Goal: Use online tool/utility: Use online tool/utility

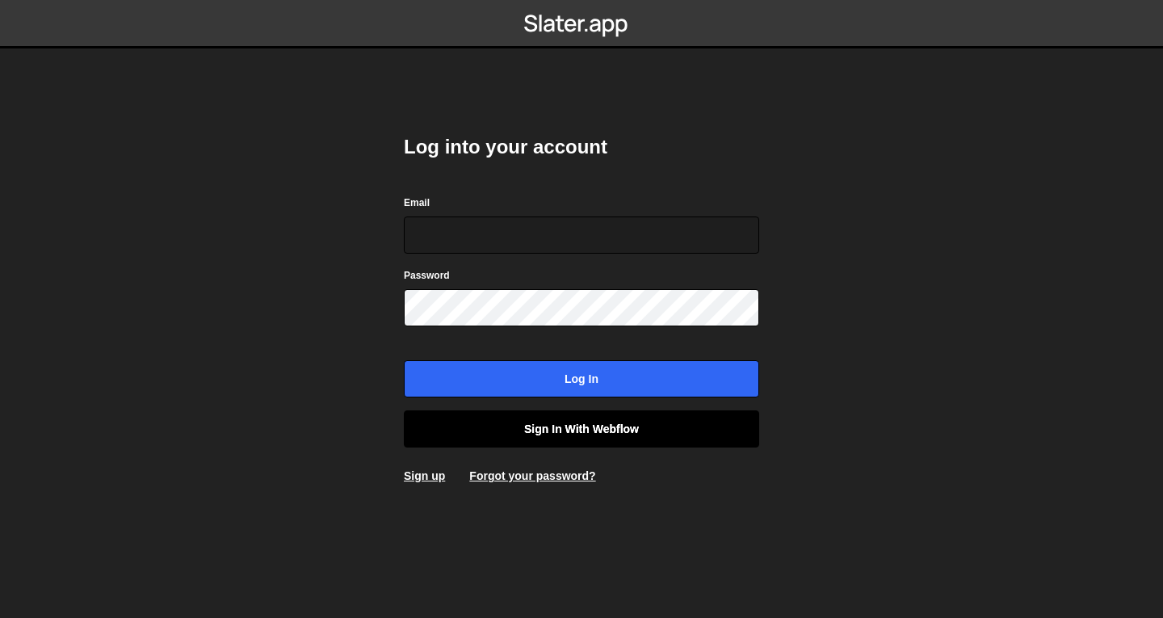
click at [569, 430] on link "Sign in with Webflow" at bounding box center [581, 428] width 355 height 37
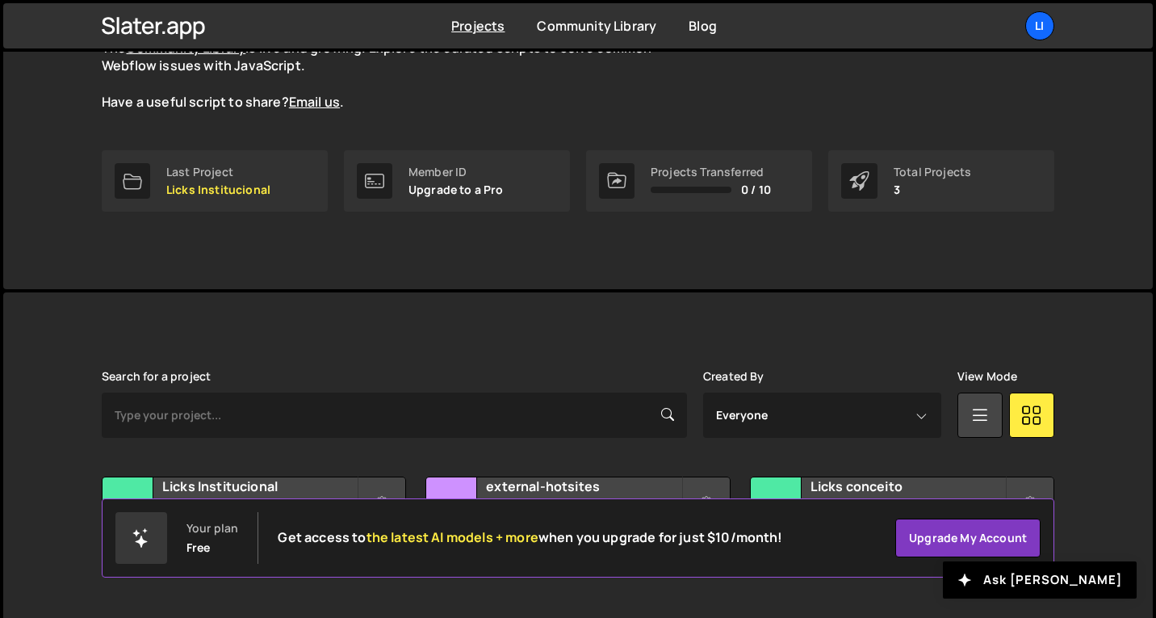
scroll to position [133, 0]
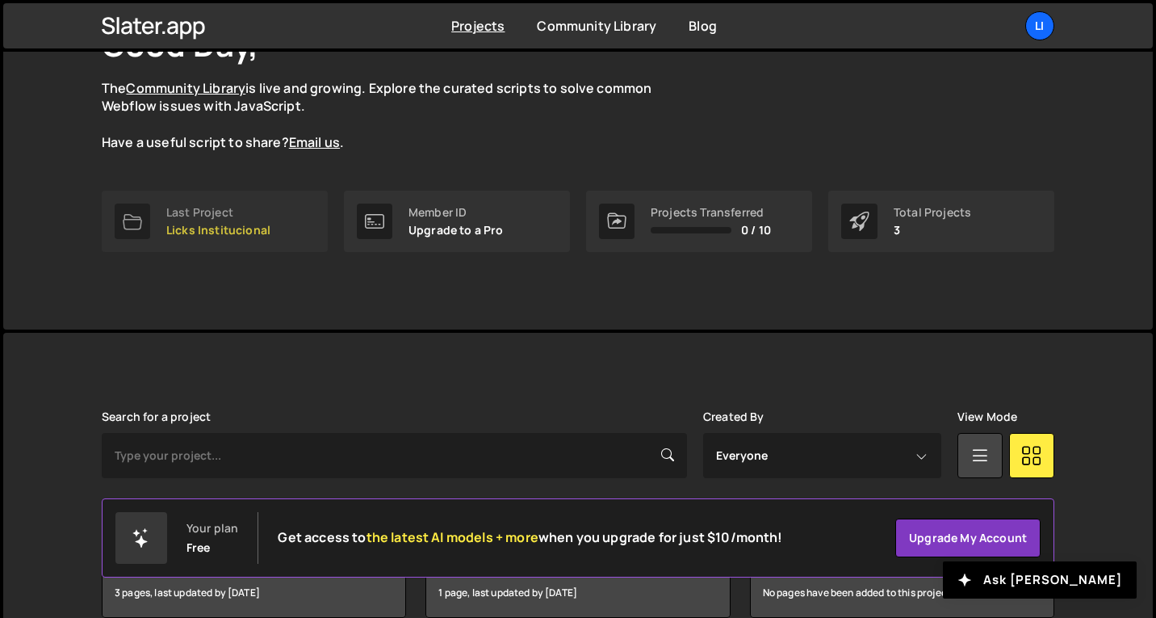
click at [191, 235] on p "Licks Institucional" at bounding box center [218, 230] width 104 height 13
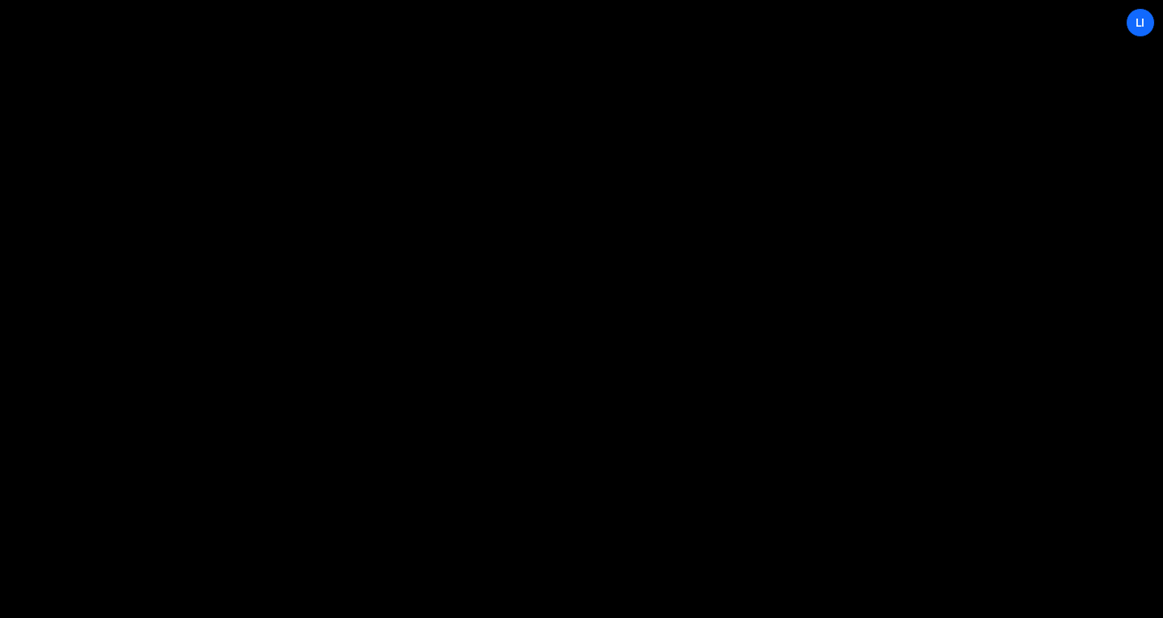
select select "59dc2576542805000192970f"
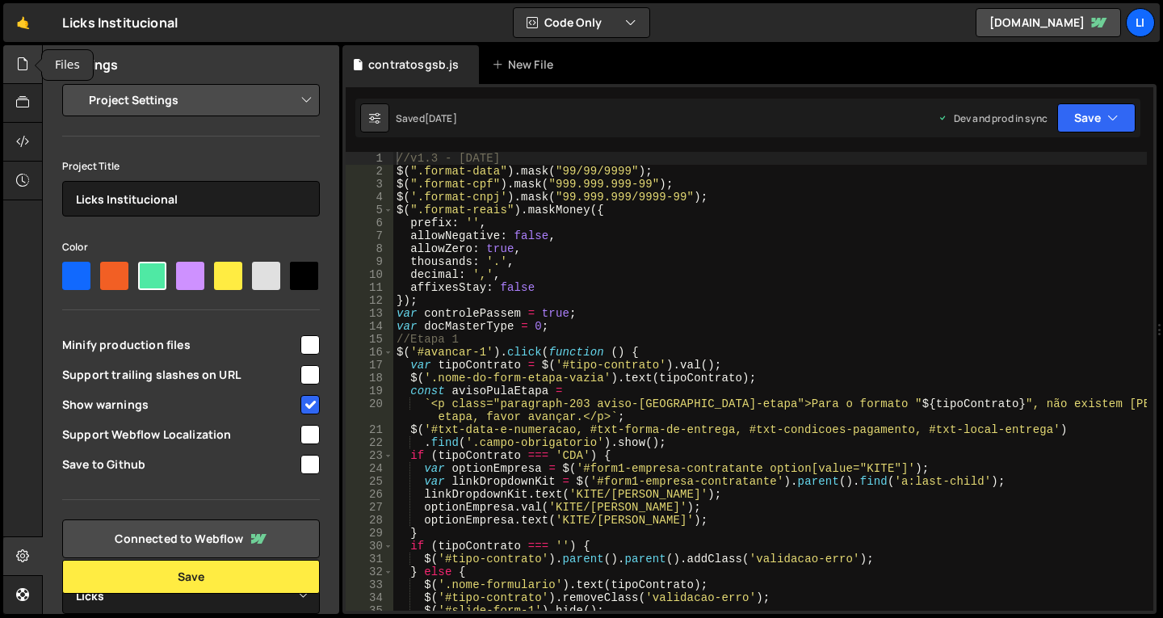
click at [27, 67] on icon at bounding box center [22, 64] width 13 height 18
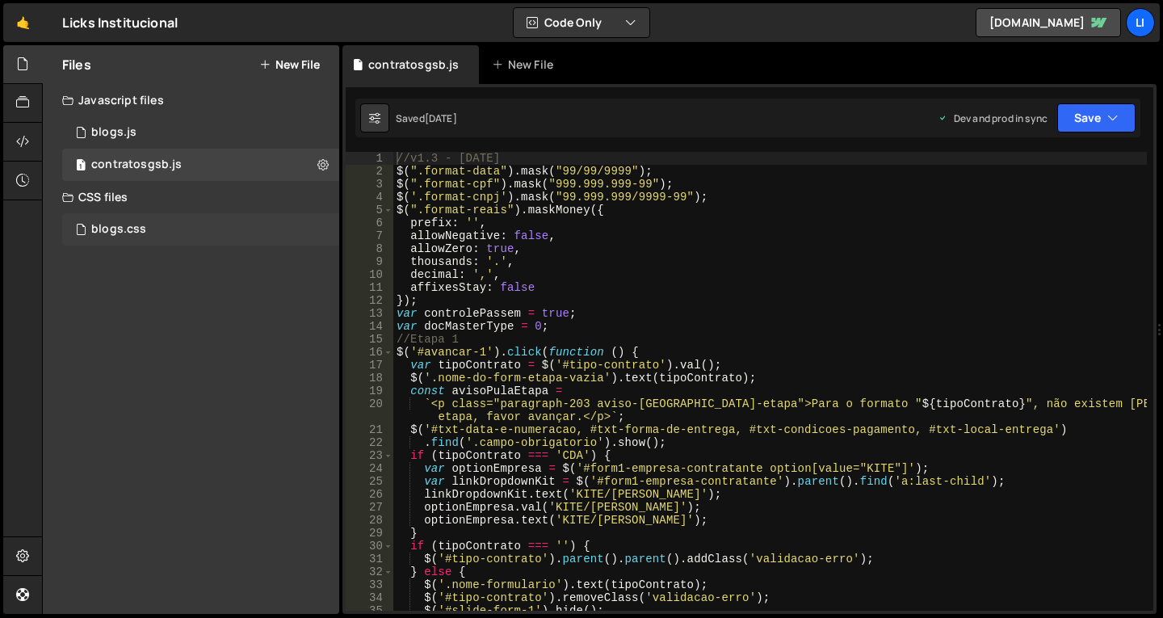
click at [123, 233] on div "blogs.css" at bounding box center [118, 229] width 55 height 15
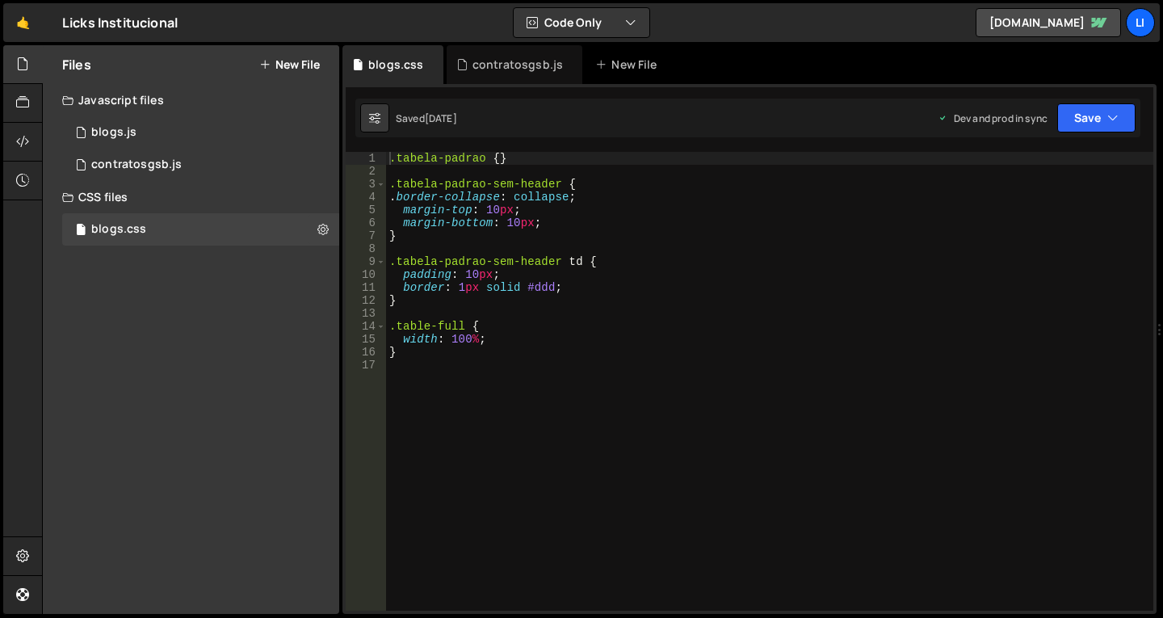
type textarea ".tabela-padrao {}"
click at [497, 160] on div ".tabela-padrao { } .tabela-padrao-sem-header { . border-collapse : collapse ; m…" at bounding box center [769, 394] width 767 height 484
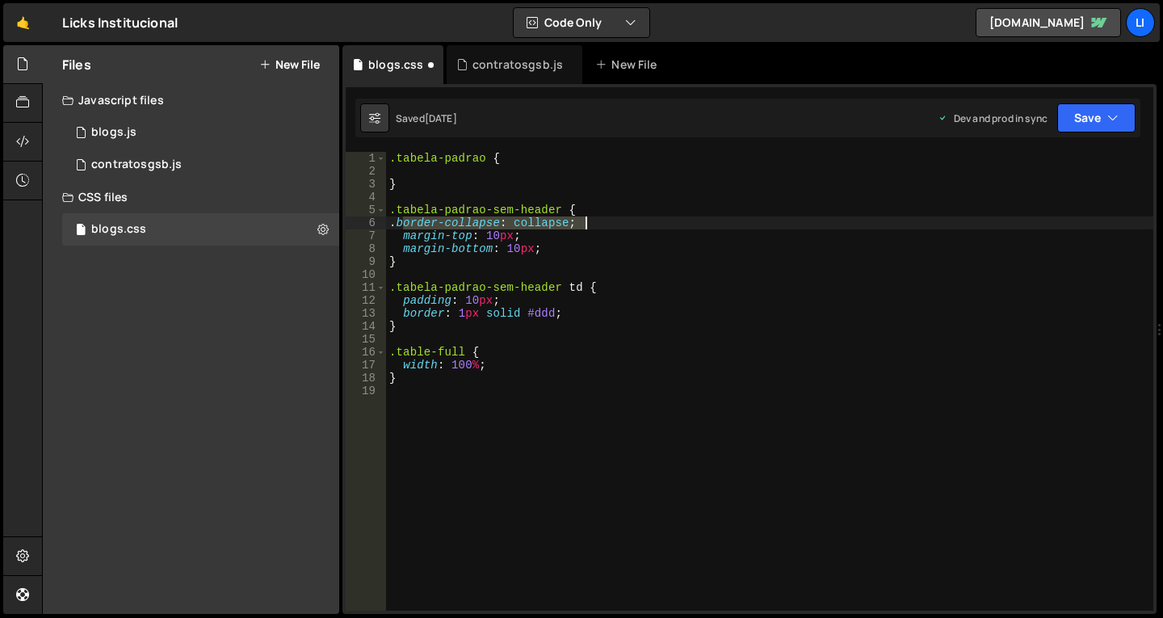
drag, startPoint x: 404, startPoint y: 224, endPoint x: 609, endPoint y: 227, distance: 205.1
click at [609, 227] on div ".tabela-padrao { } .tabela-padrao-sem-header { . border-collapse : collapse ; m…" at bounding box center [769, 394] width 767 height 484
type textarea ".border-collapse: collapse;"
click at [430, 171] on div ".tabela-padrao { } .tabela-padrao-sem-header { . border-collapse : collapse ; m…" at bounding box center [769, 394] width 767 height 484
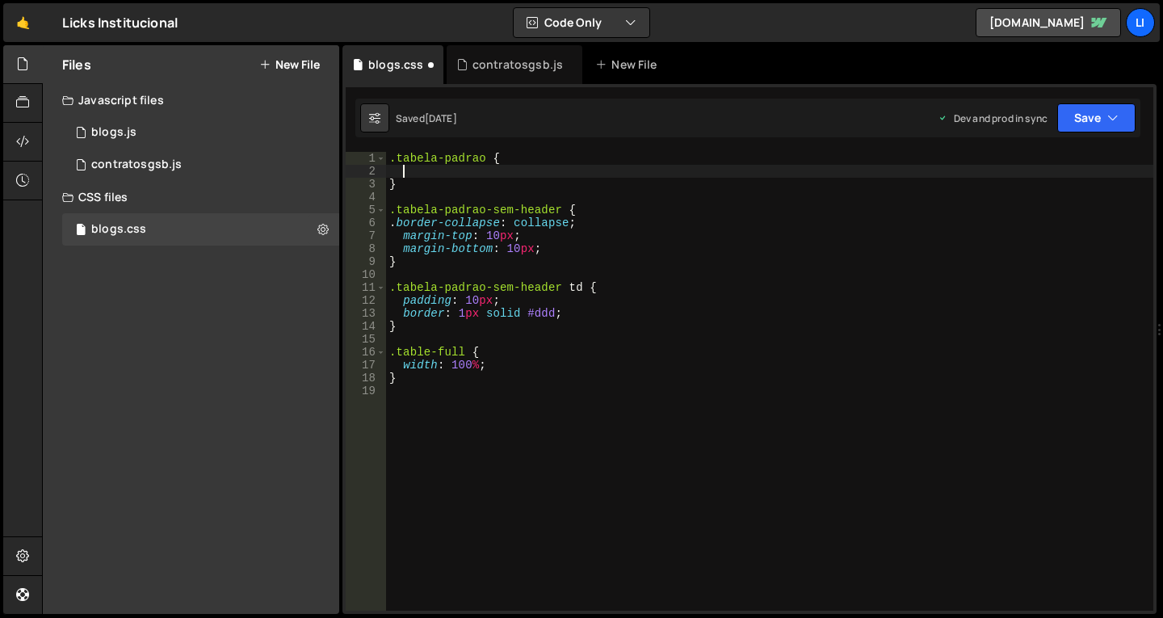
paste textarea ".border-collapse: collapse;"
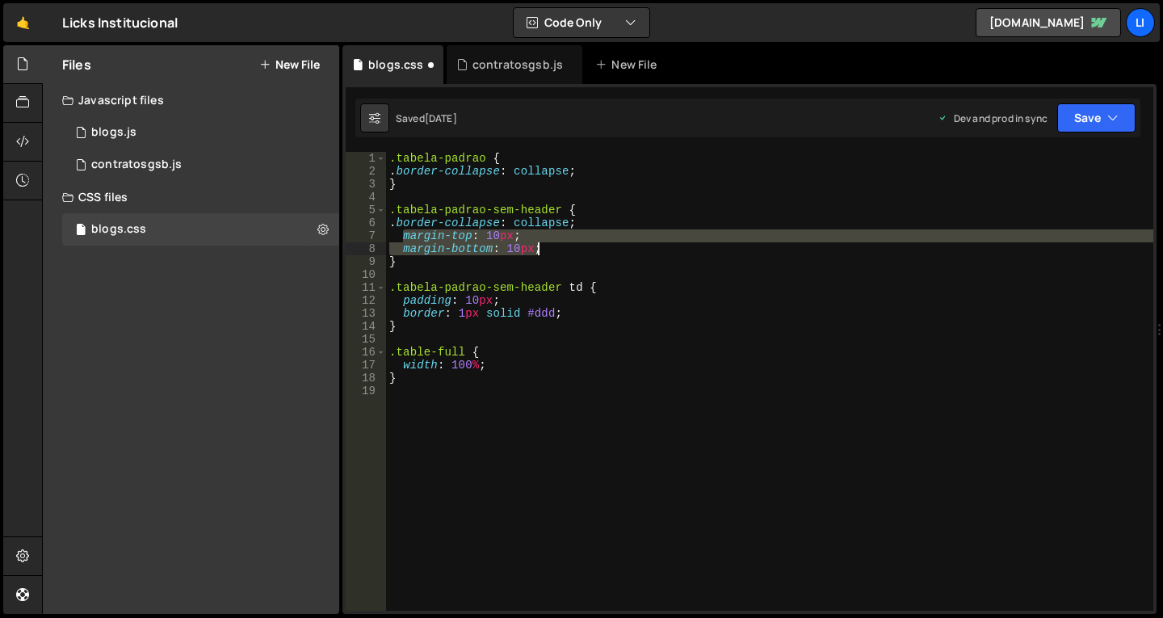
drag, startPoint x: 400, startPoint y: 235, endPoint x: 548, endPoint y: 248, distance: 148.3
click at [548, 248] on div ".tabela-padrao { . border-collapse : collapse ; } .tabela-padrao-sem-header { .…" at bounding box center [769, 394] width 767 height 484
click at [610, 174] on div ".tabela-padrao { . border-collapse : collapse ; } .tabela-padrao-sem-header { .…" at bounding box center [769, 394] width 767 height 484
type textarea ".border-collapse: collapse;"
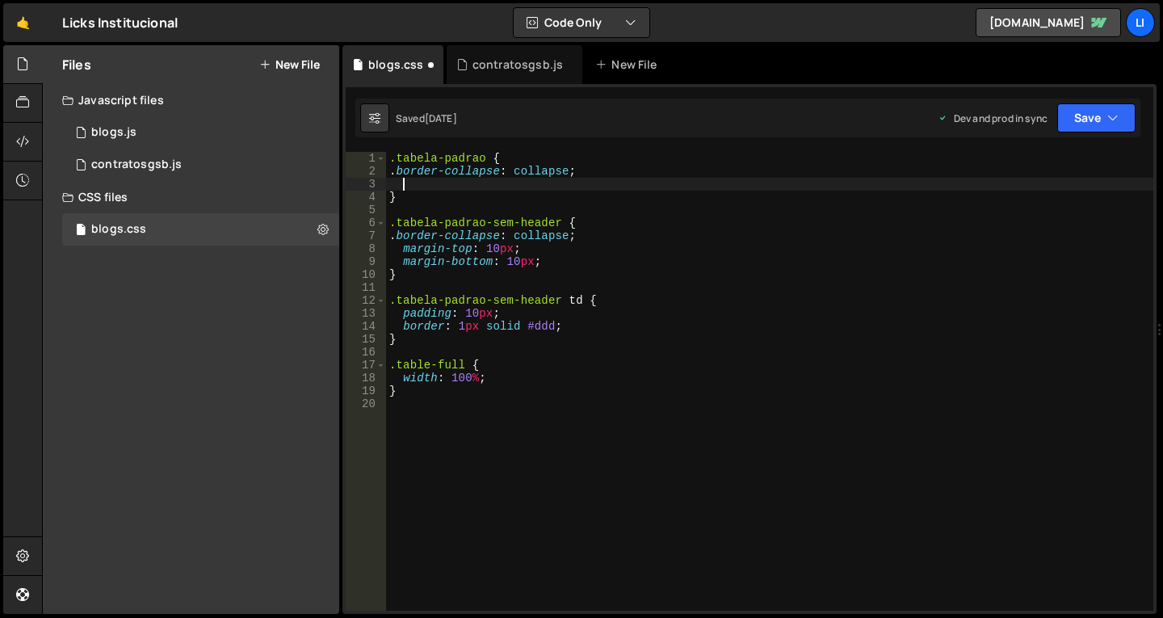
paste textarea "margin-bottom: 10px;"
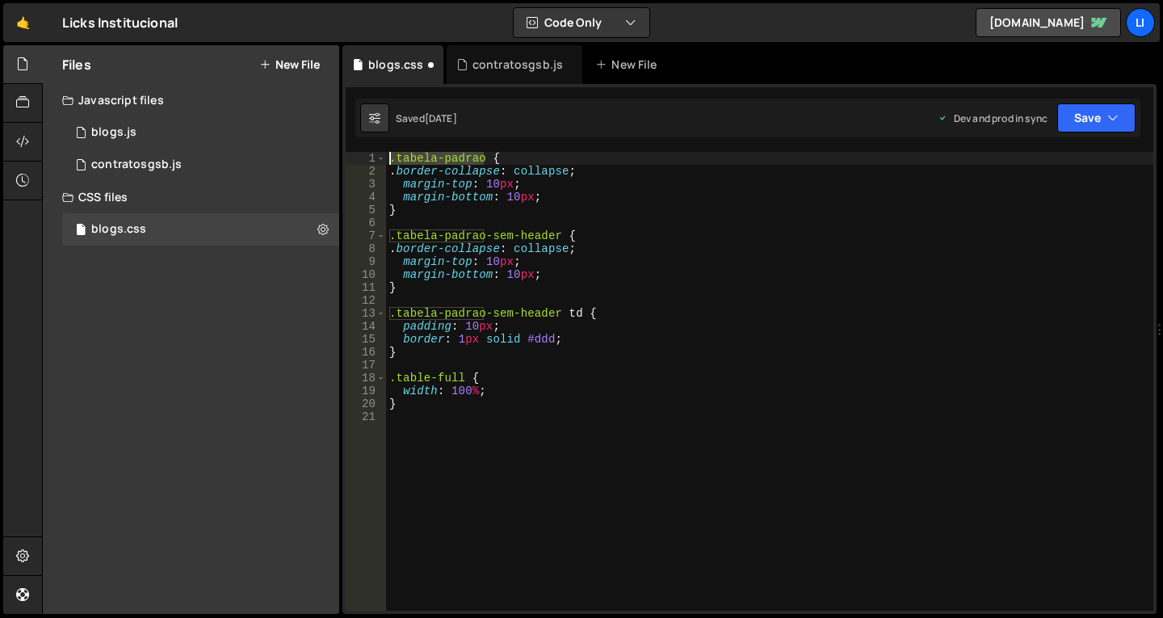
drag, startPoint x: 485, startPoint y: 156, endPoint x: 390, endPoint y: 156, distance: 95.3
click at [390, 156] on div ".tabela-padrao { . border-collapse : collapse ; margin-top : 10 px ; margin-bot…" at bounding box center [769, 394] width 767 height 484
click at [557, 237] on div ".tabela-padrao { . border-collapse : collapse ; margin-top : 10 px ; margin-bot…" at bounding box center [769, 394] width 767 height 484
paste textarea ".tabela-padrao"
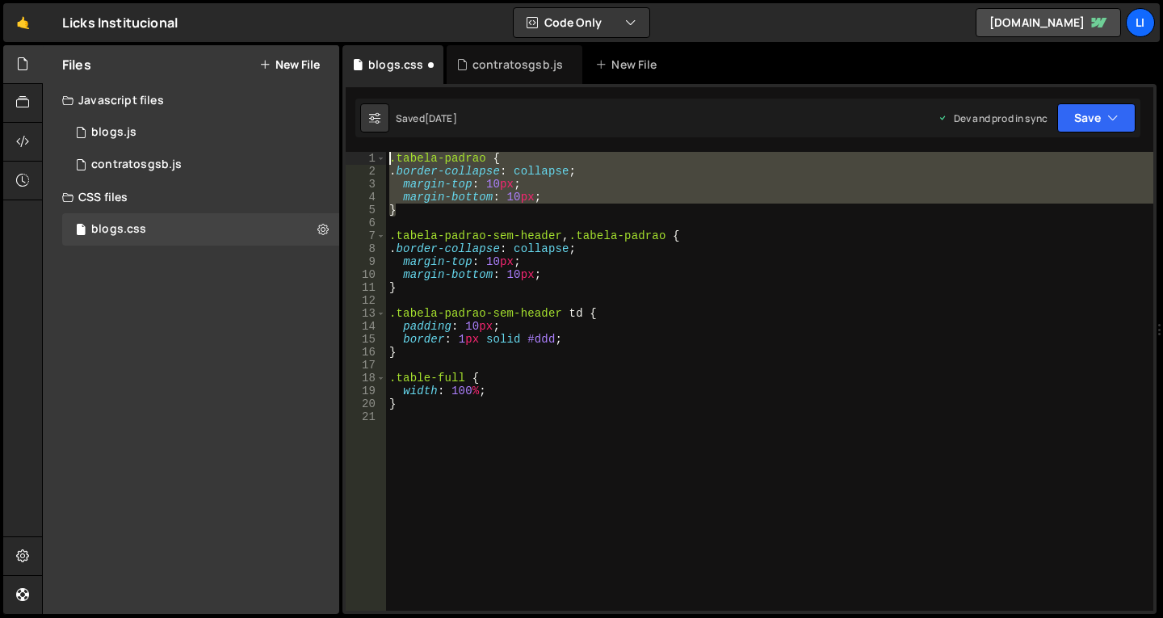
drag, startPoint x: 400, startPoint y: 213, endPoint x: 391, endPoint y: 161, distance: 52.6
click at [391, 161] on div ".tabela-padrao { . border-collapse : collapse ; margin-top : 10 px ; margin-bot…" at bounding box center [769, 394] width 767 height 484
type textarea ".tabela-padrao { .border-collapse: collapse;"
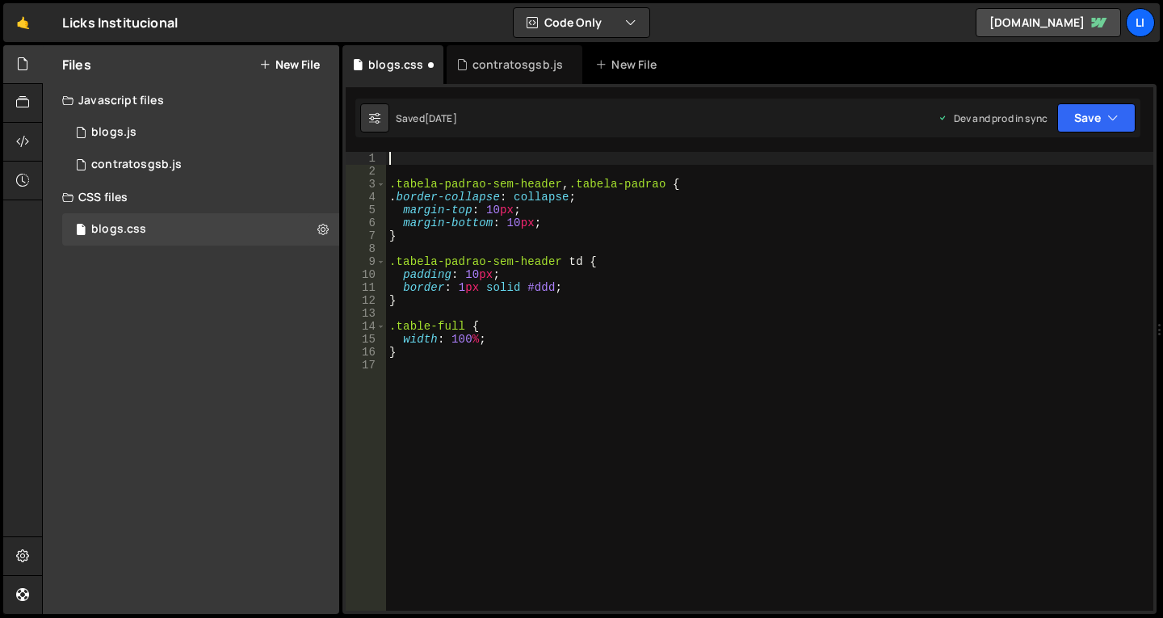
click at [574, 258] on div ".tabela-padrao-sem-header , .tabela-padrao { . border-collapse : collapse ; mar…" at bounding box center [769, 394] width 767 height 484
paste textarea ".tabela-padrao"
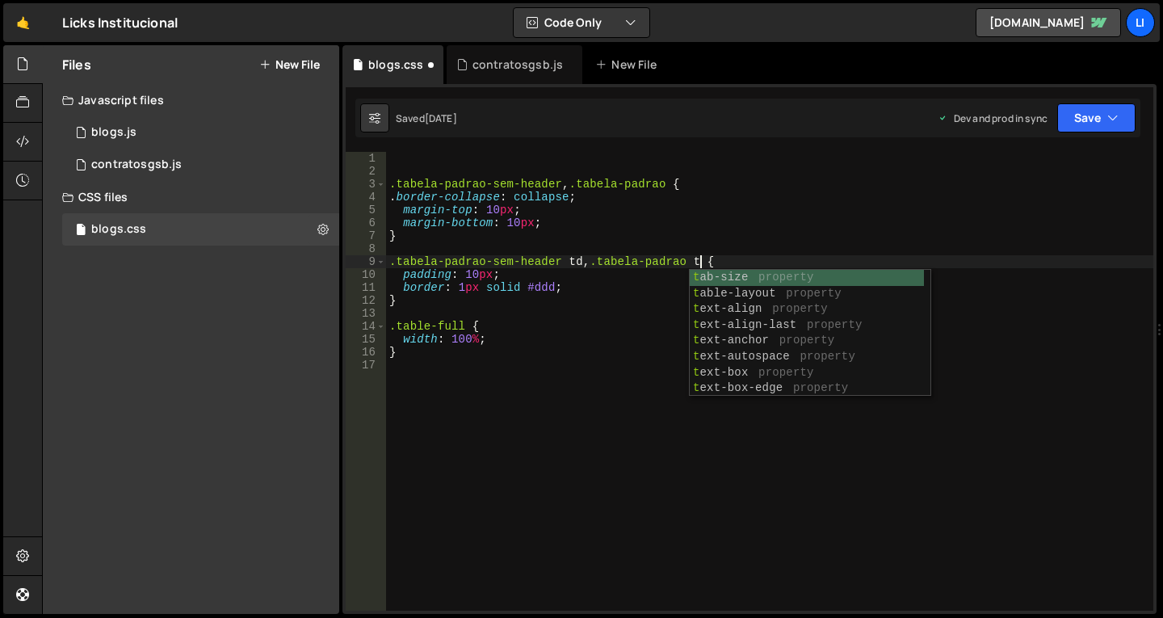
scroll to position [0, 22]
click at [602, 281] on div ".tabela-padrao-sem-header , .tabela-padrao { . border-collapse : collapse ; mar…" at bounding box center [769, 394] width 767 height 484
type textarea "border: 1px solid #ddd;"
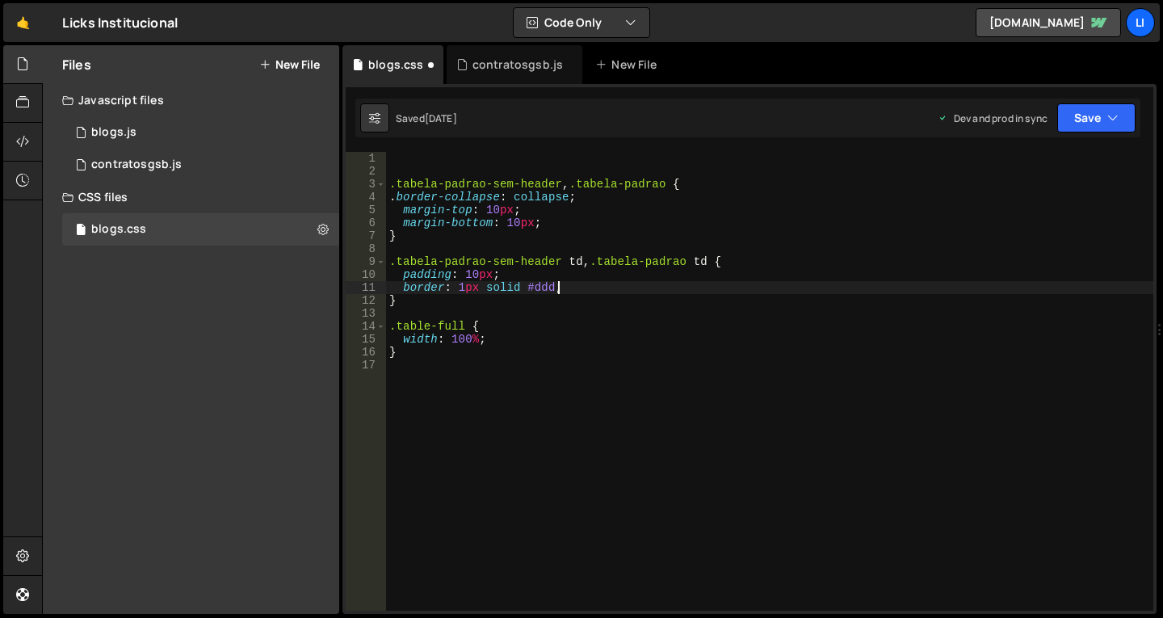
scroll to position [0, 11]
click at [429, 155] on div ".tabela-padrao-sem-header , .tabela-padrao { . border-collapse : collapse ; mar…" at bounding box center [769, 394] width 767 height 484
click at [470, 306] on div ".tabela-padrao-sem-header , .tabela-padrao { . border-collapse : collapse ; mar…" at bounding box center [769, 394] width 767 height 484
type textarea "}"
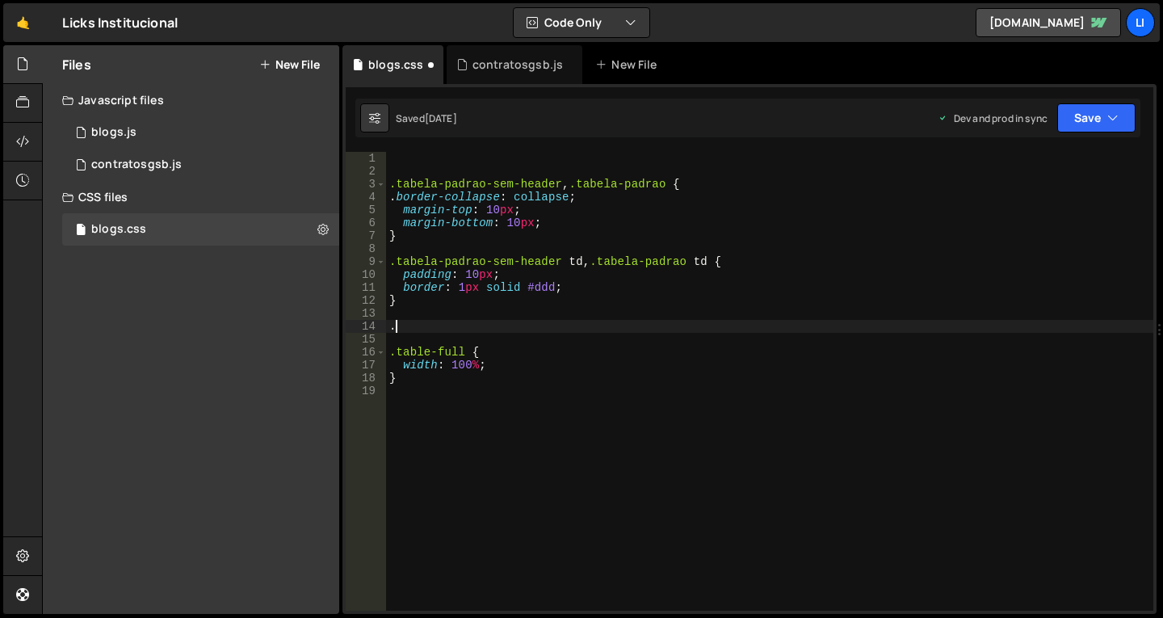
paste textarea ".tabela-padrao"
click at [395, 330] on div ".tabela-padrao-sem-header , .tabela-padrao { . border-collapse : collapse ; mar…" at bounding box center [769, 394] width 767 height 484
click at [502, 327] on div ".tabela-padrao-sem-header , .tabela-padrao { . border-collapse : collapse ; mar…" at bounding box center [769, 394] width 767 height 484
type textarea ".tabela-padrao"
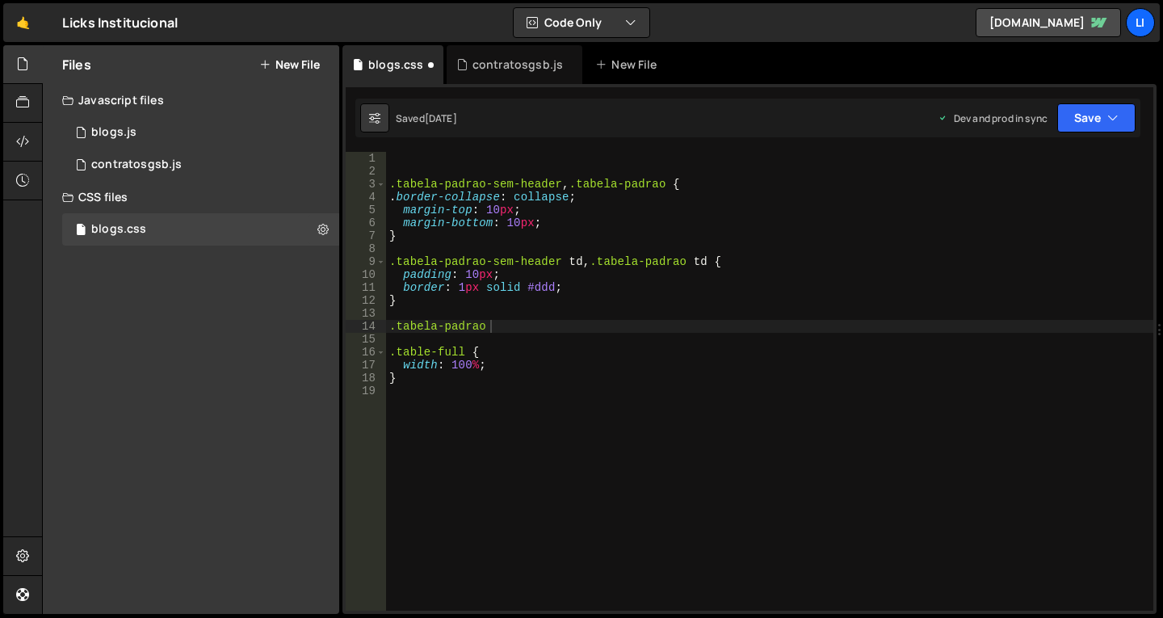
click at [495, 333] on div ".tabela-padrao-sem-header , .tabela-padrao { . border-collapse : collapse ; mar…" at bounding box center [769, 394] width 767 height 484
click at [495, 325] on div ".tabela-padrao-sem-header , .tabela-padrao { . border-collapse : collapse ; mar…" at bounding box center [769, 394] width 767 height 484
type textarea ".tabela-padrao thead td {}"
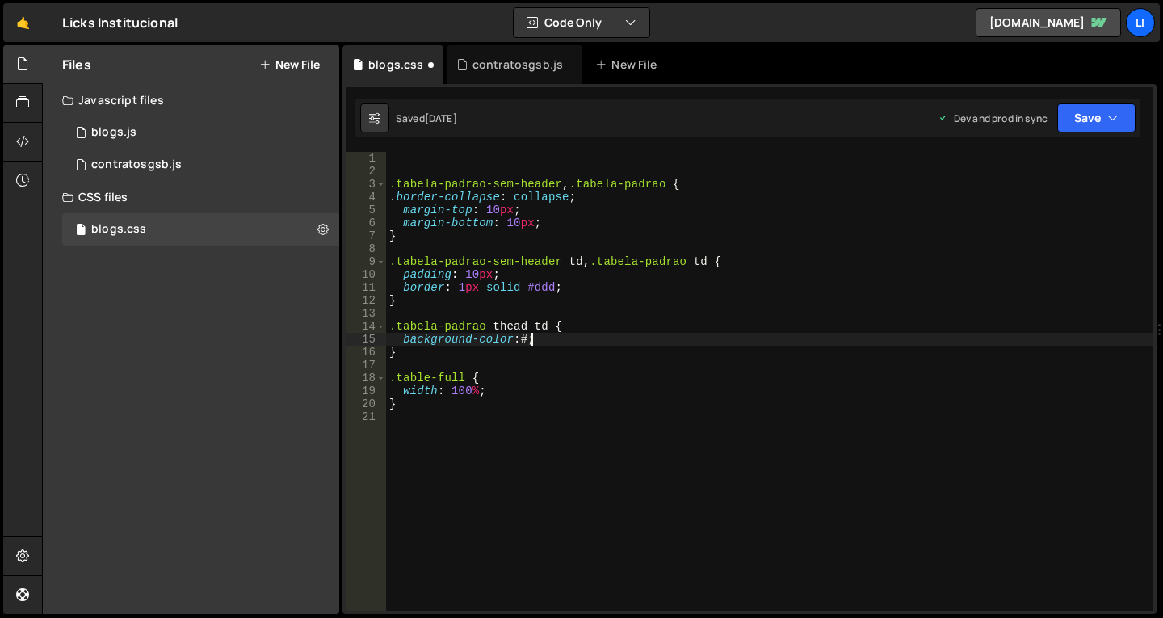
paste textarea "2f3260"
type textarea "background-color: #2f3260;"
type textarea "f"
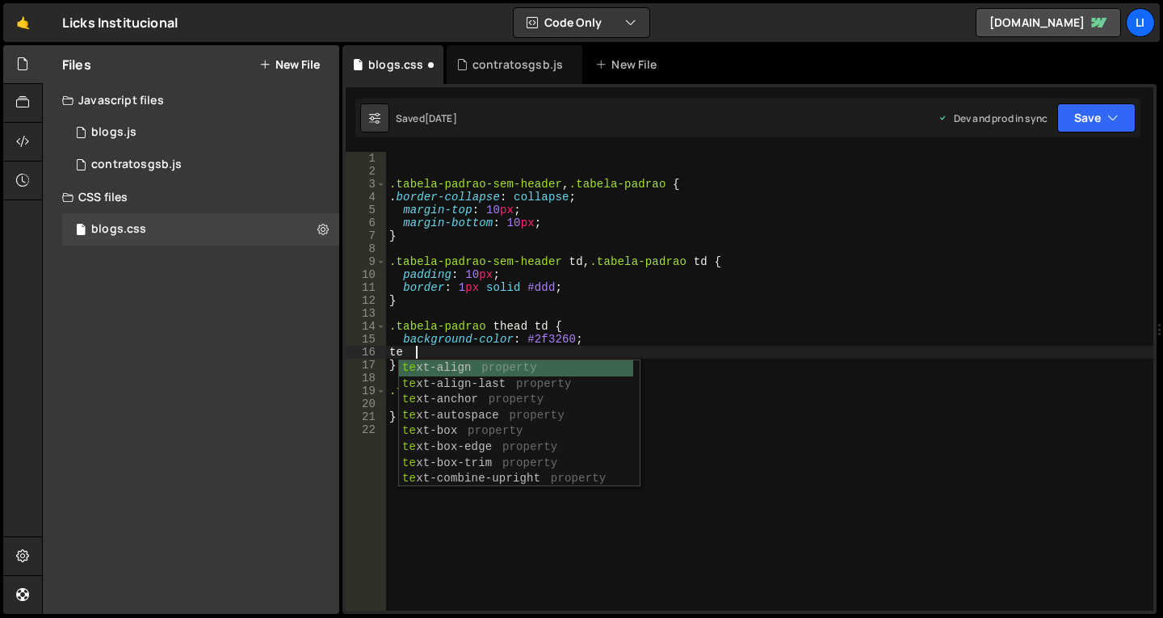
type textarea "t"
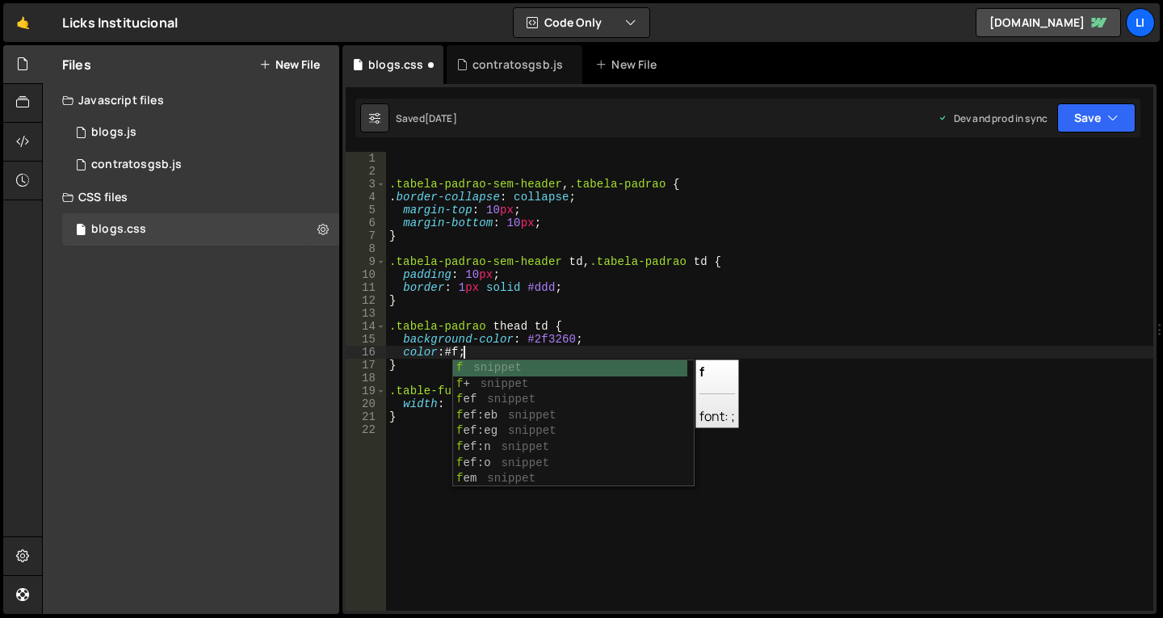
type textarea "color: #fff;"
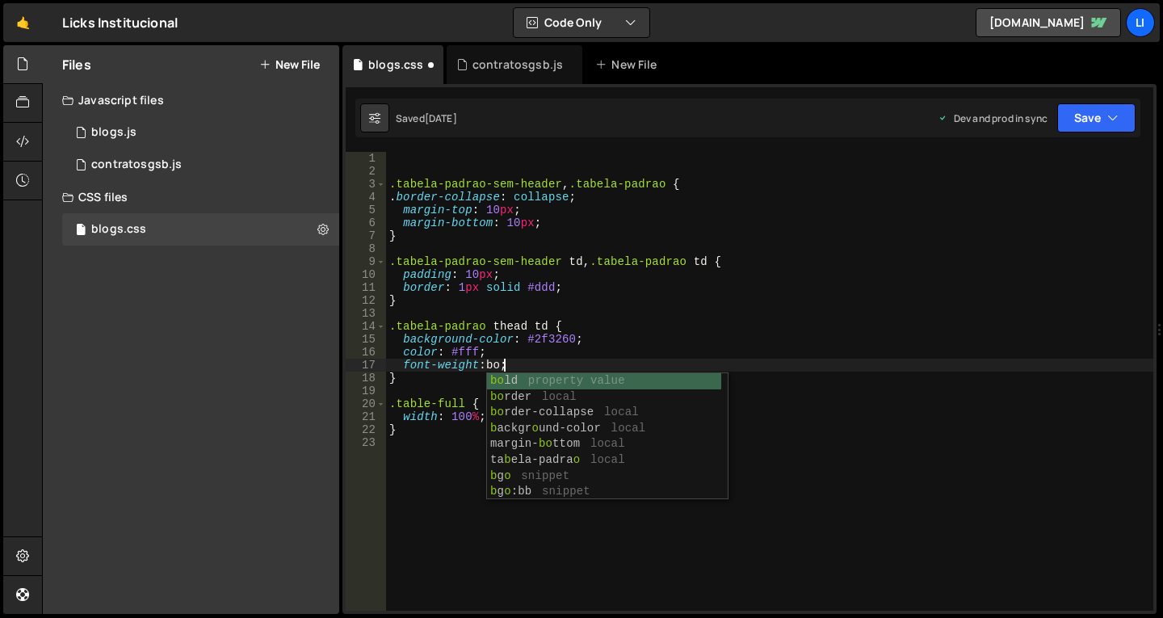
scroll to position [0, 8]
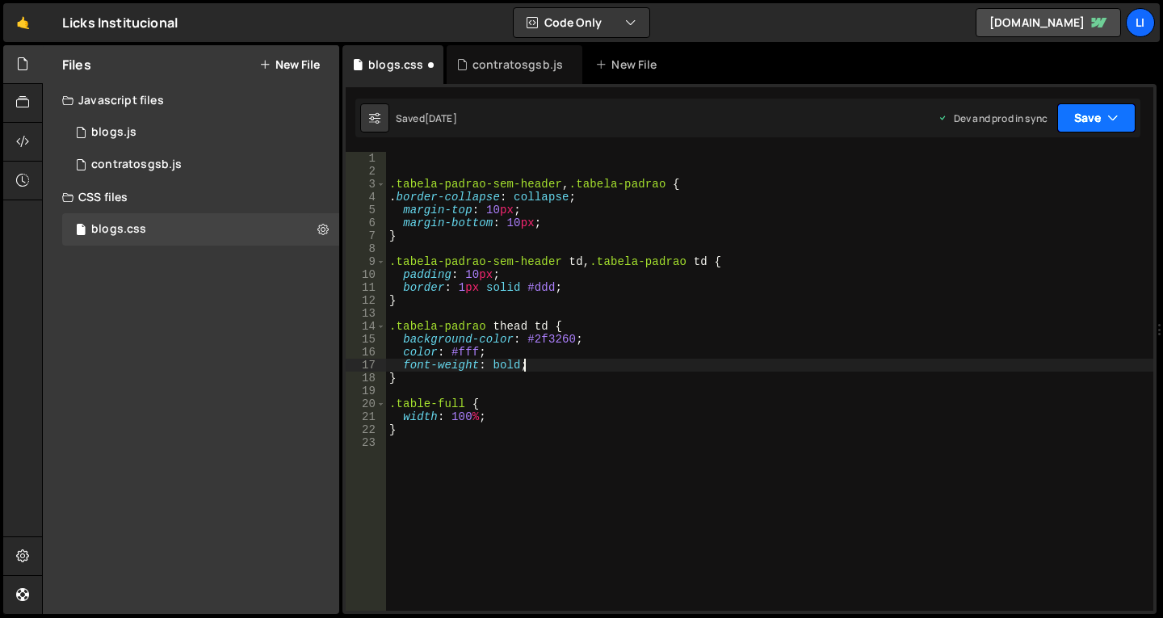
click at [1101, 115] on button "Save" at bounding box center [1096, 117] width 78 height 29
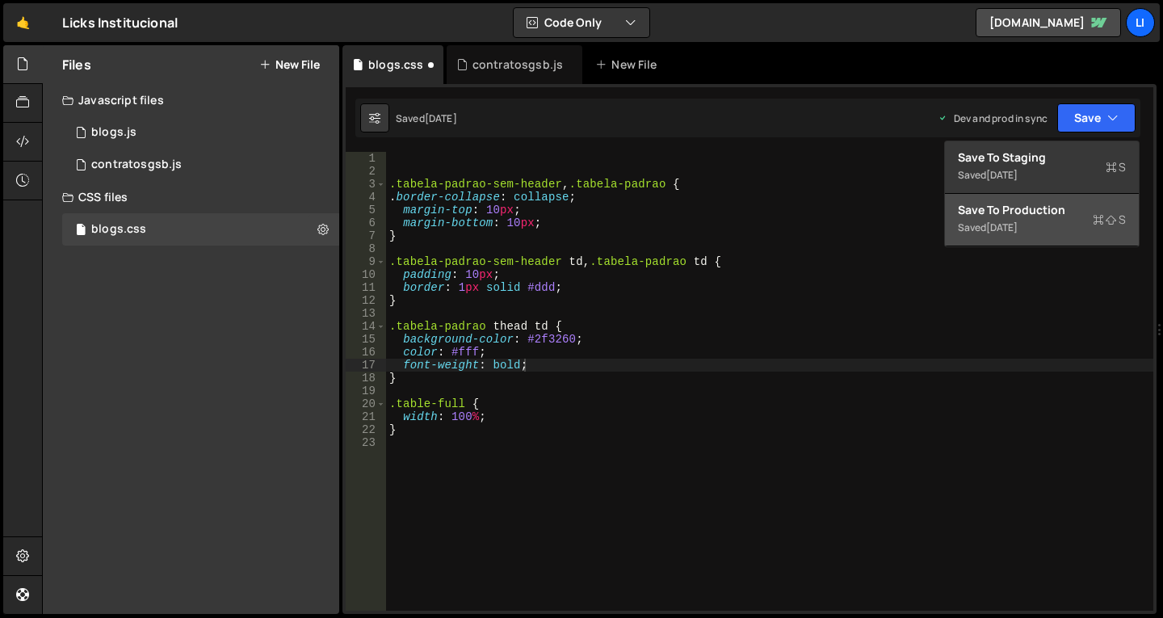
click at [1017, 219] on div "Saved 2 weeks ago" at bounding box center [1042, 227] width 168 height 19
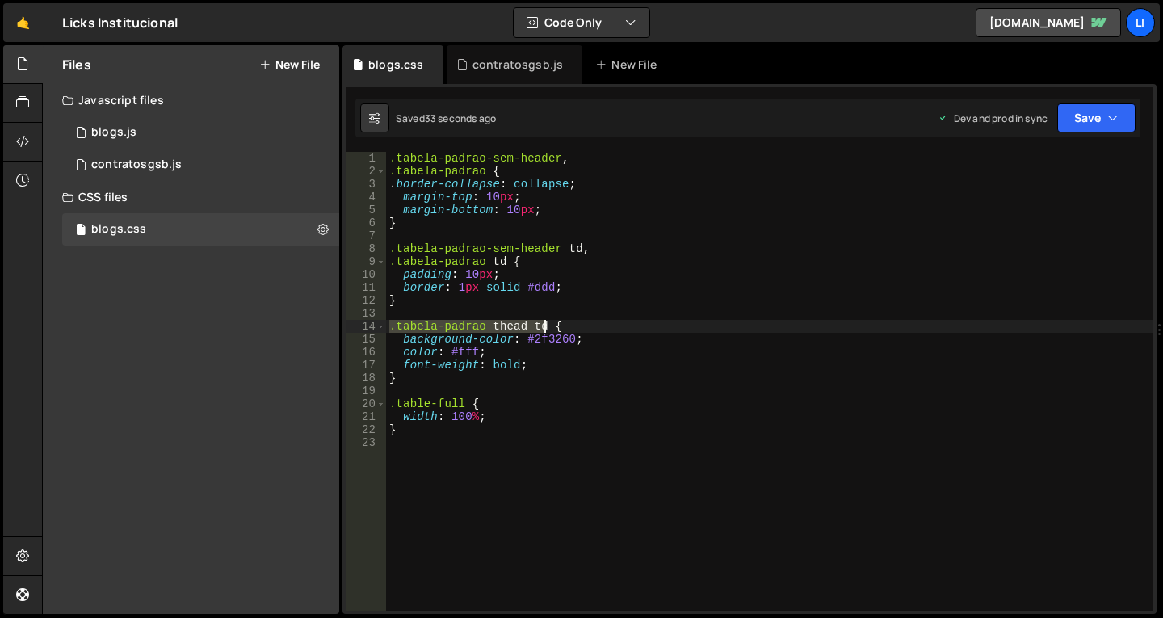
drag, startPoint x: 390, startPoint y: 329, endPoint x: 543, endPoint y: 329, distance: 152.6
click at [543, 329] on div ".tabela-padrao-sem-header , .tabela-padrao { . border-collapse : collapse ; mar…" at bounding box center [769, 394] width 767 height 484
click at [428, 375] on div ".tabela-padrao-sem-header , .tabela-padrao { . border-collapse : collapse ; mar…" at bounding box center [769, 394] width 767 height 484
type textarea "}"
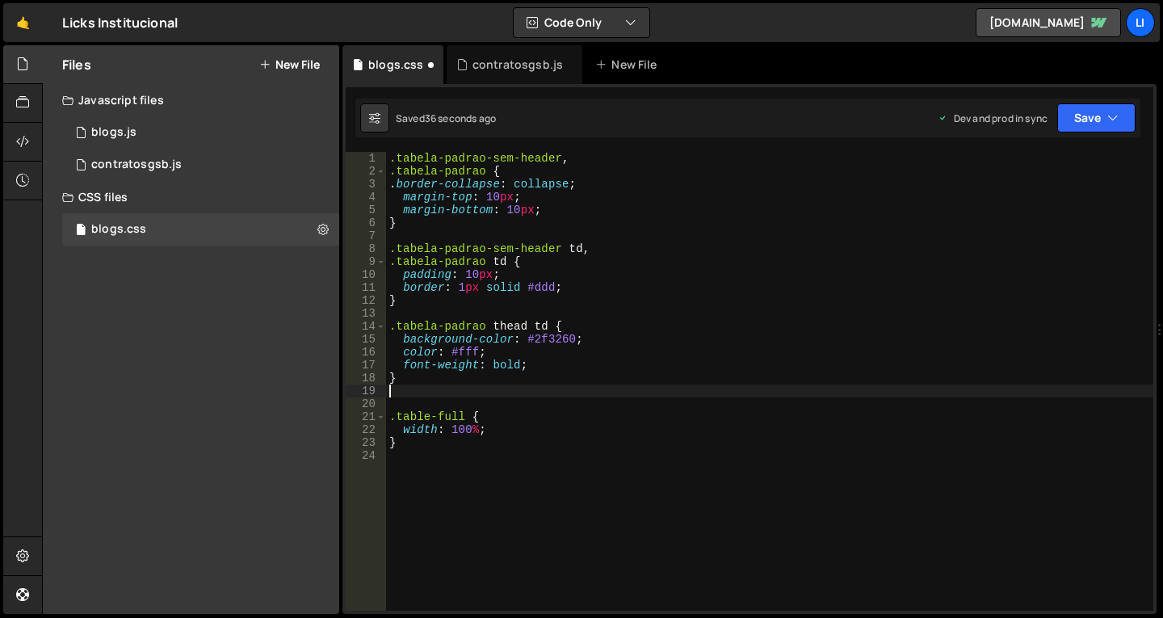
paste textarea ".tabela-padrao thead td"
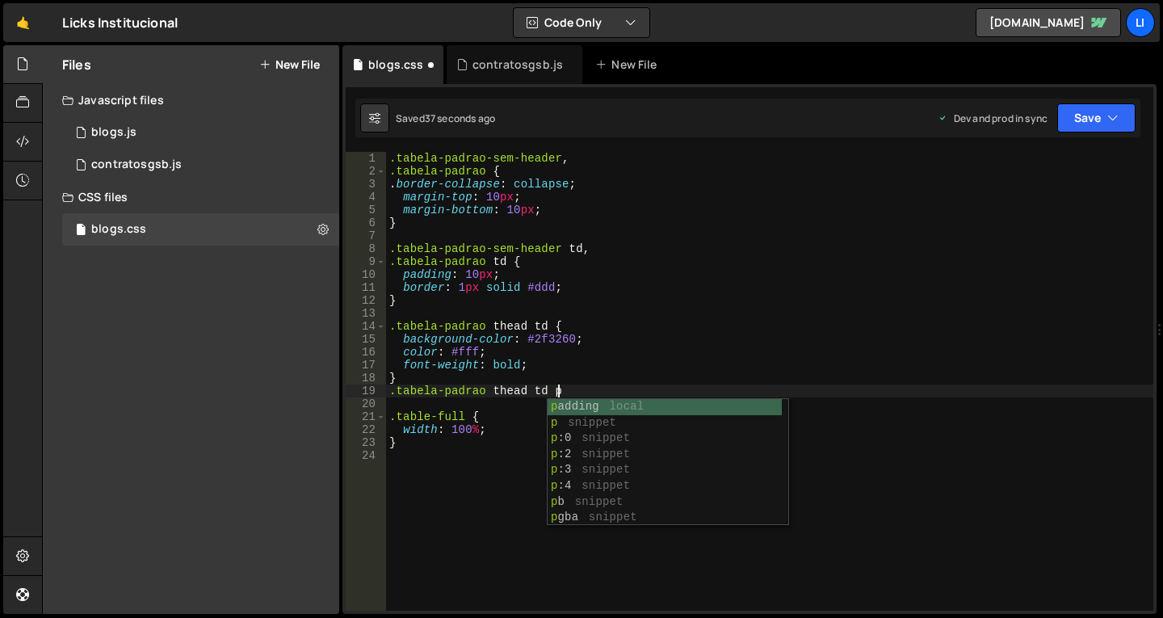
scroll to position [0, 11]
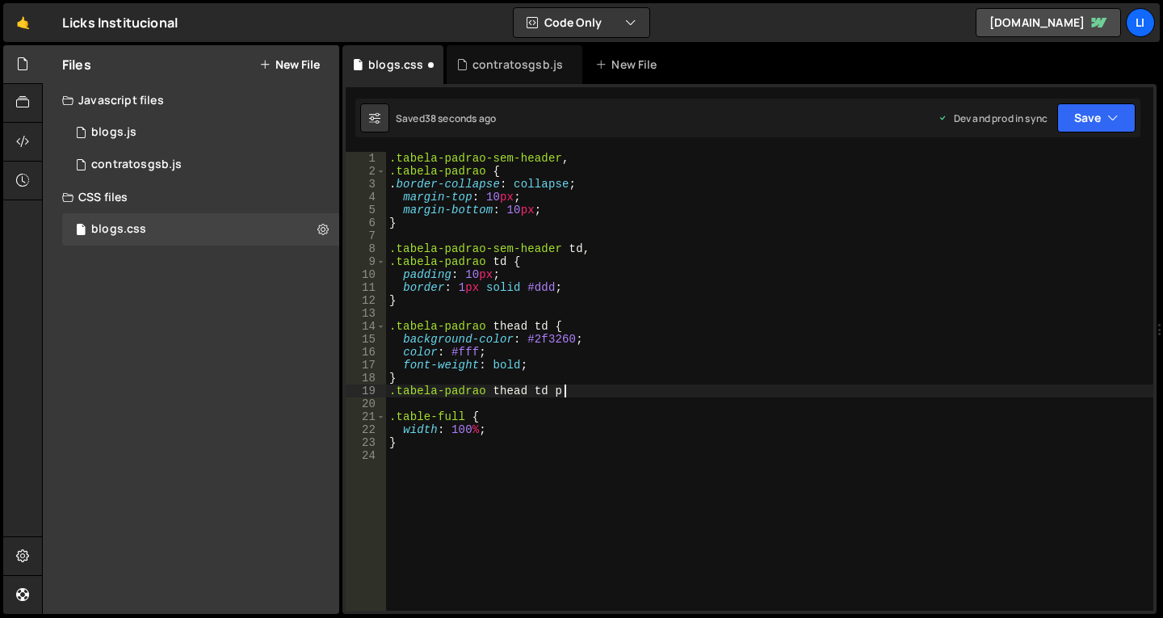
type textarea ".tabela-padrao thead td p {"
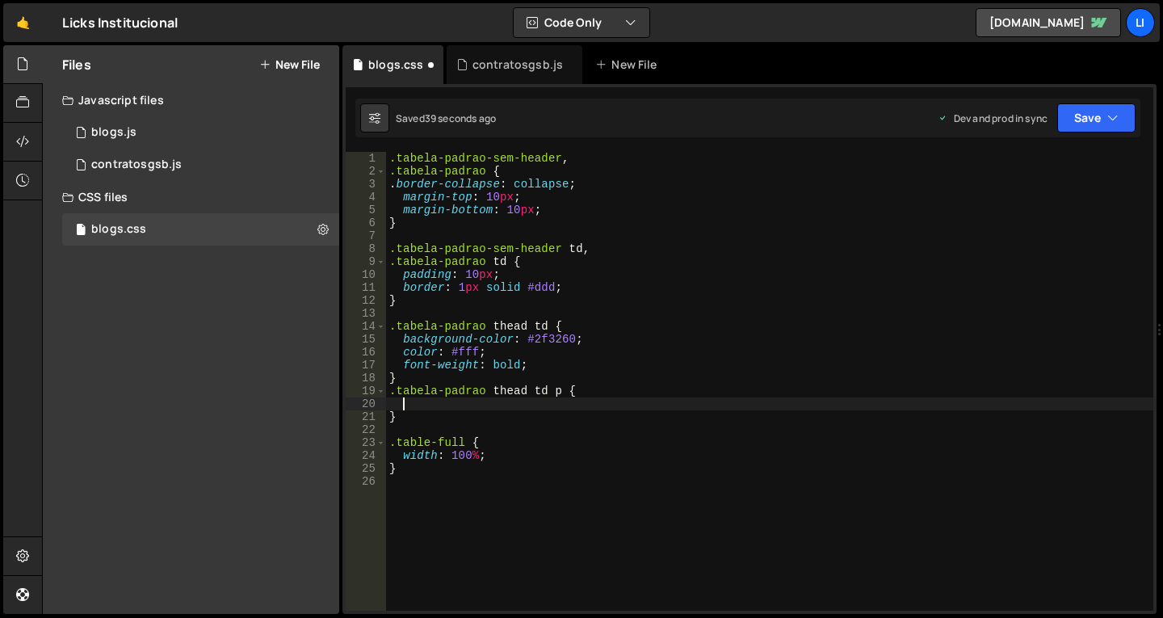
scroll to position [0, 0]
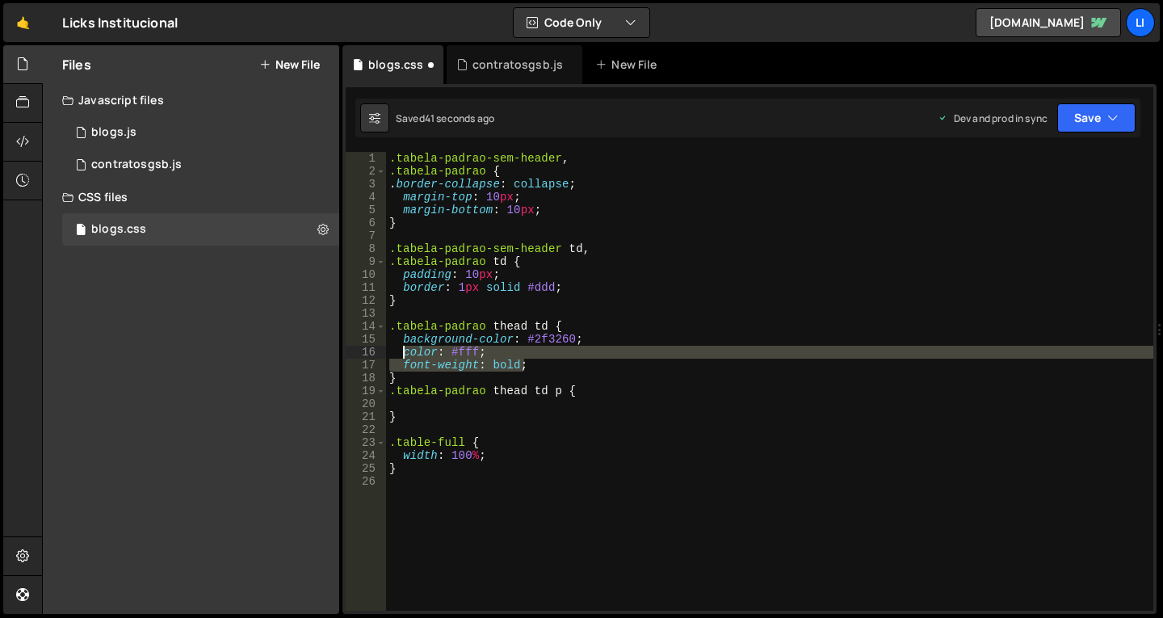
drag, startPoint x: 532, startPoint y: 368, endPoint x: 404, endPoint y: 352, distance: 129.4
click at [404, 352] on div ".tabela-padrao-sem-header , .tabela-padrao { . border-collapse : collapse ; mar…" at bounding box center [769, 394] width 767 height 484
type textarea "color: #fff; font-weight: bold;"
click at [435, 402] on div ".tabela-padrao-sem-header , .tabela-padrao { . border-collapse : collapse ; mar…" at bounding box center [769, 394] width 767 height 484
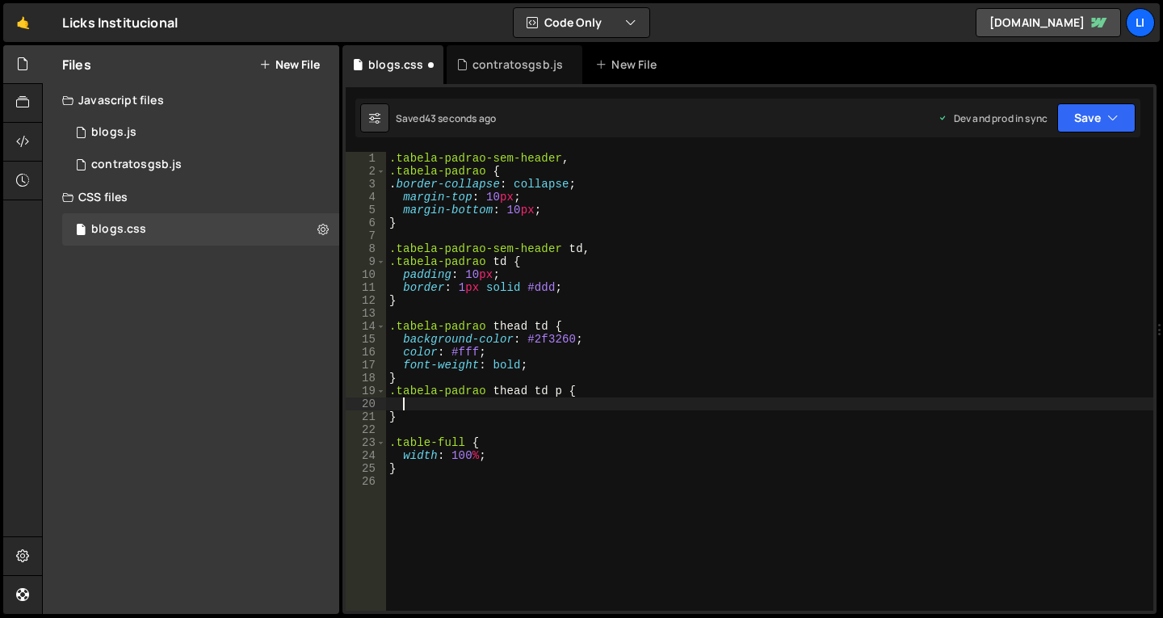
paste textarea "font-weight: bold;"
type textarea "font-weight: bold;"
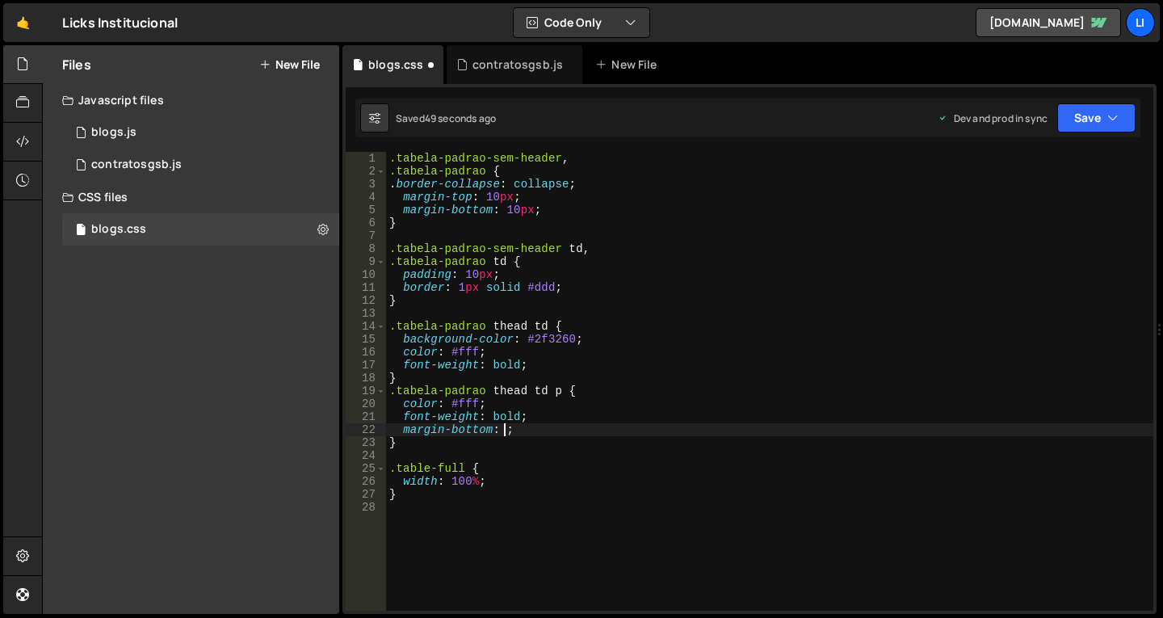
scroll to position [0, 8]
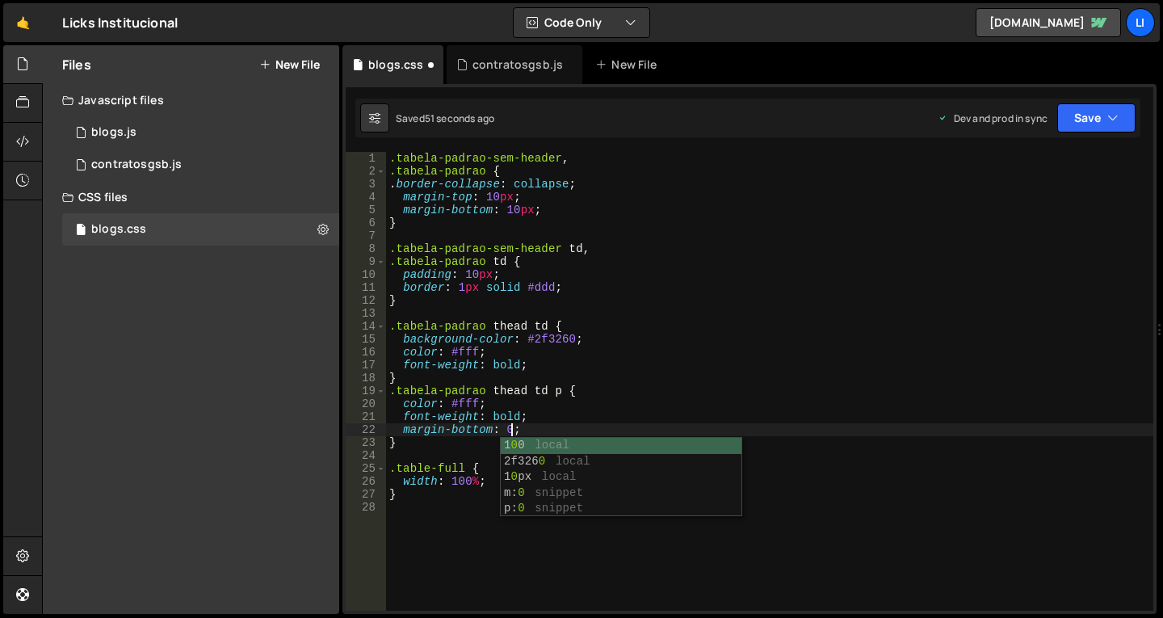
click at [1104, 92] on div "1 2 3 4 5 6 7 8 9 10 11 12 13 14 15 16 17 18 19 20 21 22 23 24 25 26 27 28 29 3…" at bounding box center [749, 349] width 814 height 530
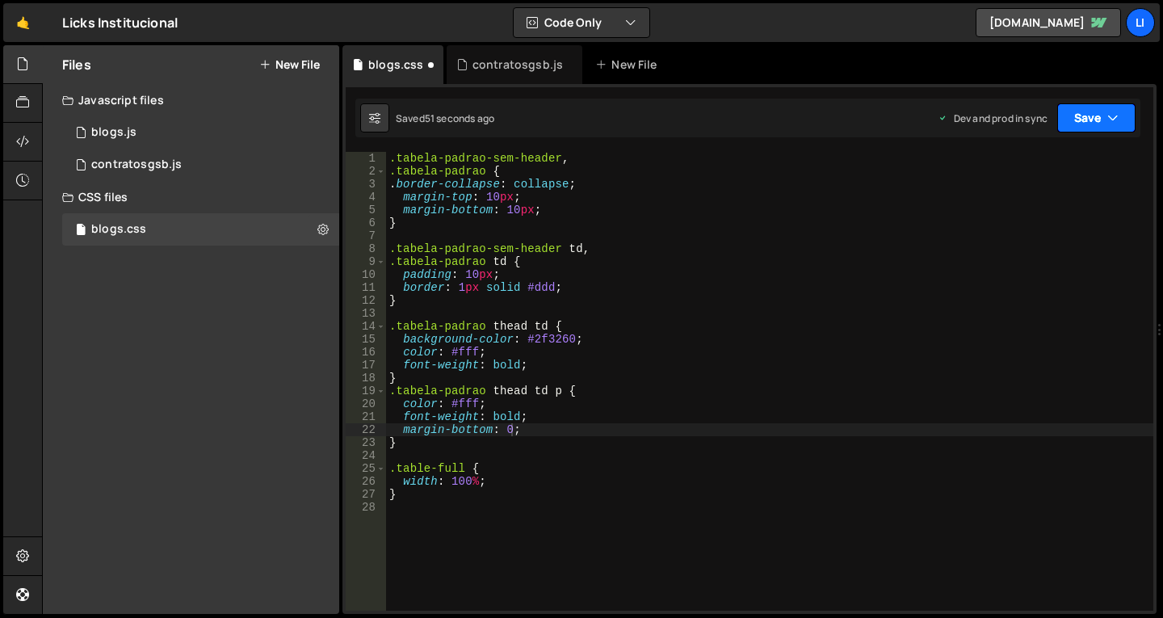
click at [1103, 112] on button "Save" at bounding box center [1096, 117] width 78 height 29
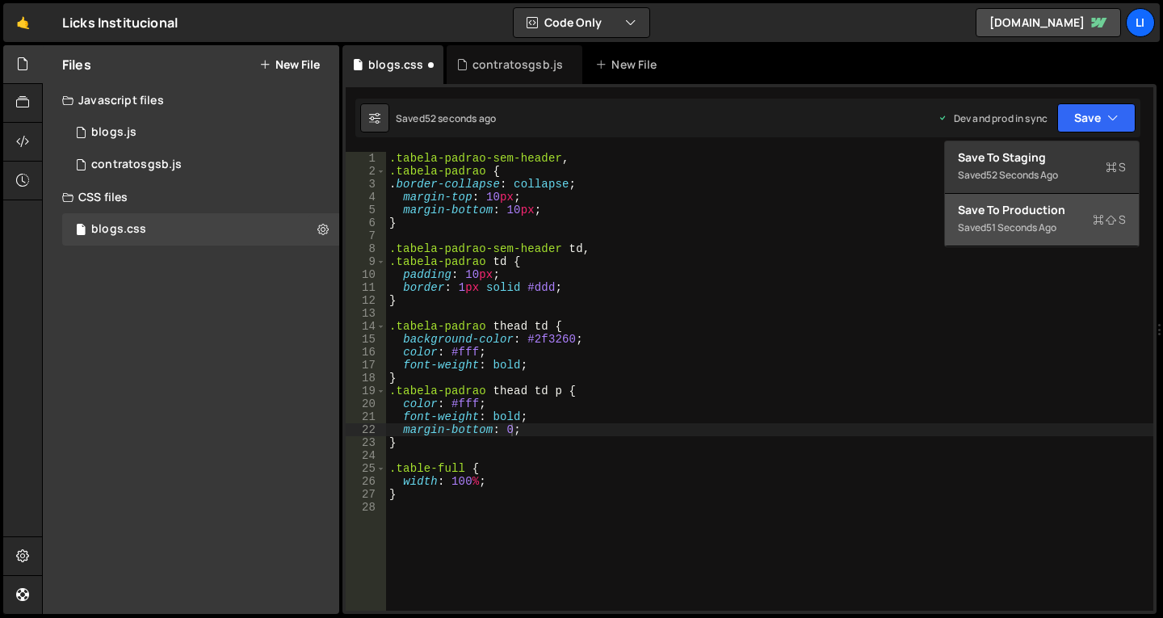
click at [1004, 213] on div "Save to Production S" at bounding box center [1042, 210] width 168 height 16
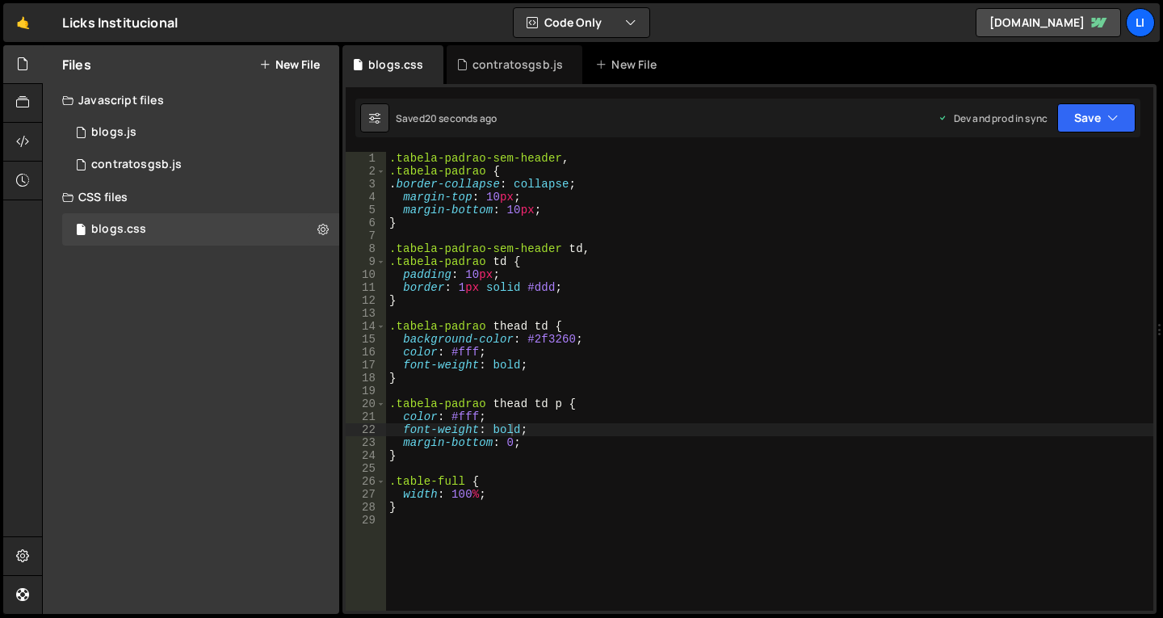
type textarea ".table-full {"
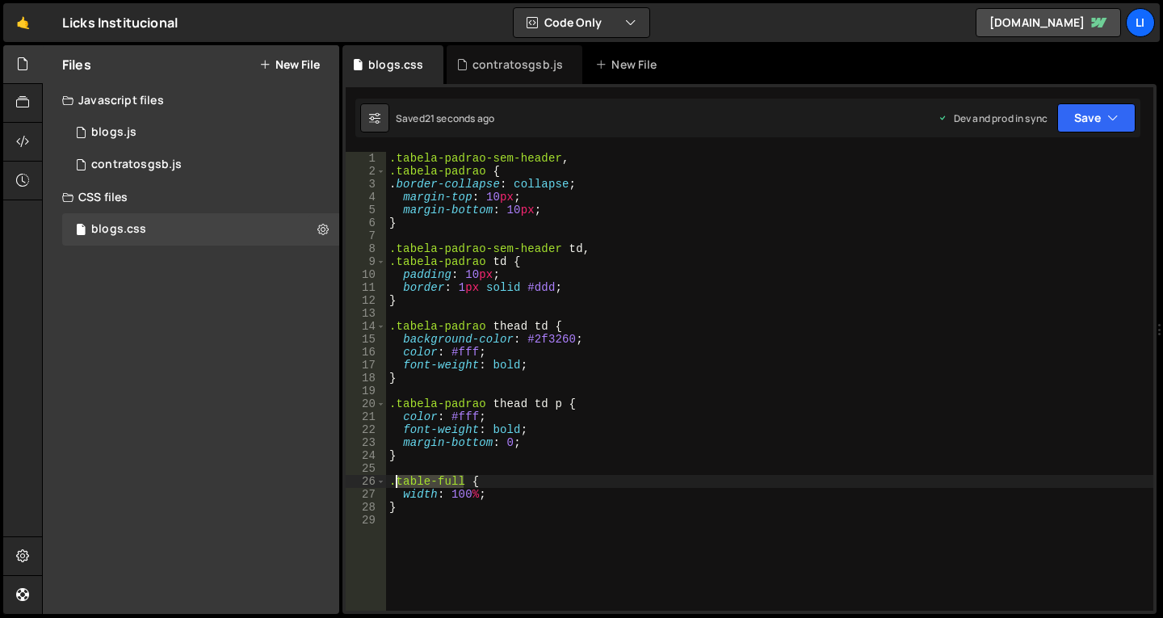
drag, startPoint x: 464, startPoint y: 481, endPoint x: 394, endPoint y: 482, distance: 70.2
click at [394, 482] on div ".tabela-padrao-sem-header , .tabela-padrao { . border-collapse : collapse ; mar…" at bounding box center [769, 394] width 767 height 484
